Goal: Task Accomplishment & Management: Use online tool/utility

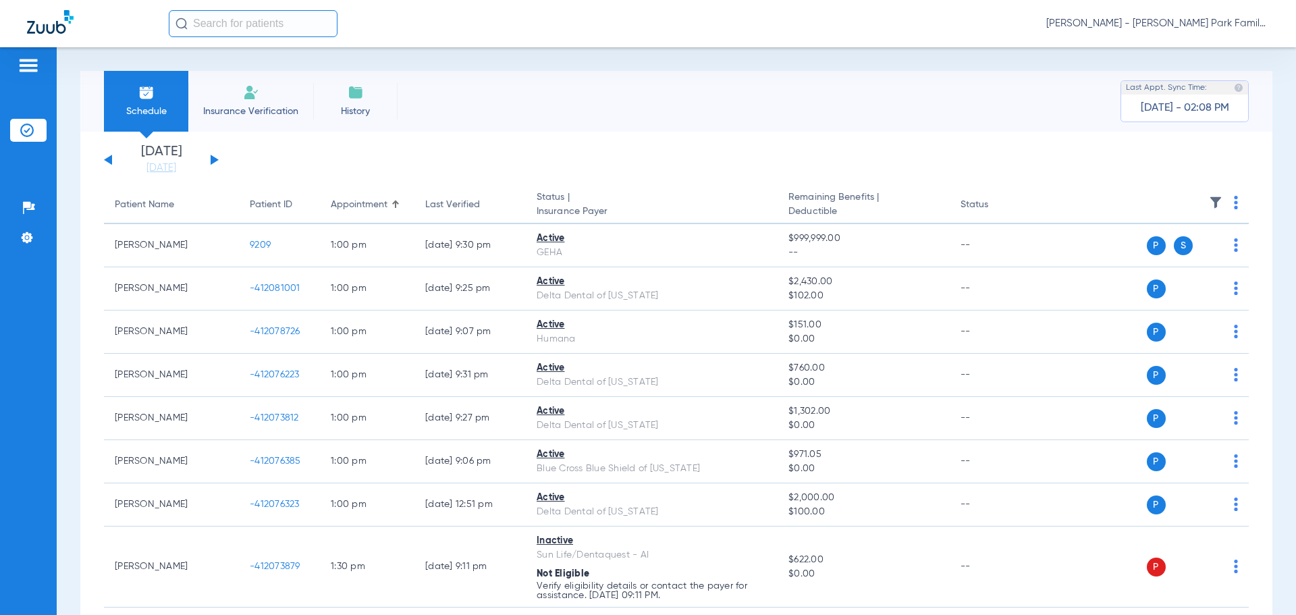
click at [205, 161] on div "[DATE] [DATE] [DATE] [DATE] [DATE] [DATE] [DATE] [DATE] [DATE] [DATE] [DATE] [D…" at bounding box center [161, 160] width 115 height 30
click at [177, 171] on link "[DATE]" at bounding box center [161, 167] width 81 height 13
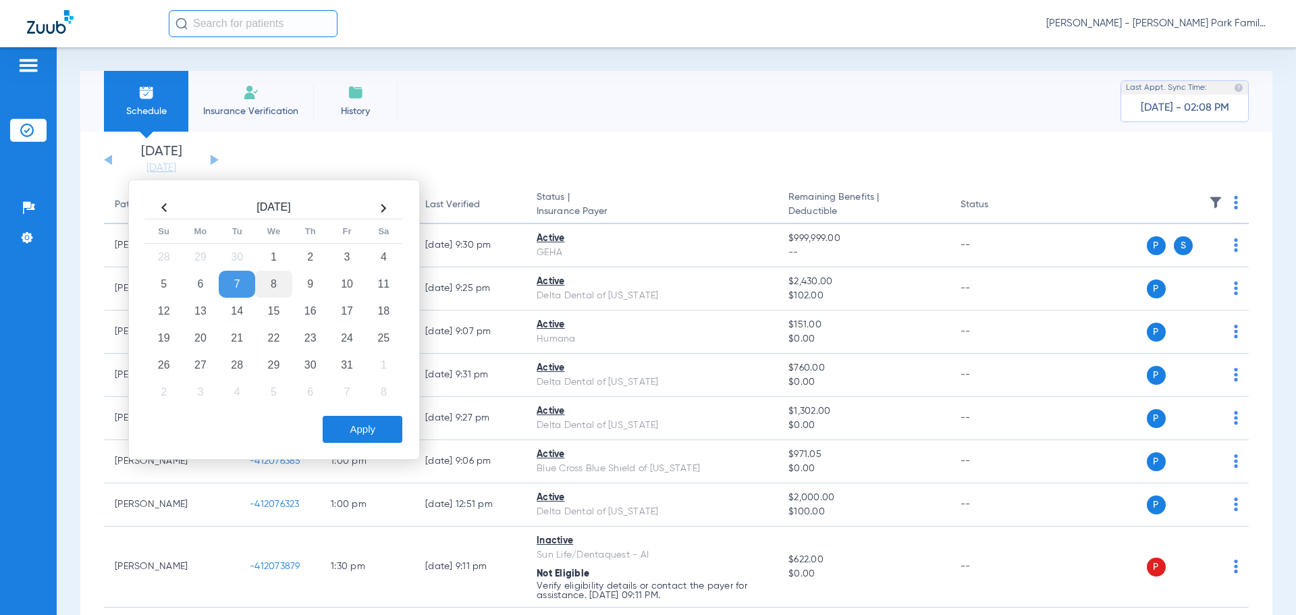
click at [271, 283] on td "8" at bounding box center [273, 284] width 36 height 27
drag, startPoint x: 337, startPoint y: 421, endPoint x: 456, endPoint y: 419, distance: 118.1
click at [338, 422] on button "Apply" at bounding box center [363, 429] width 80 height 27
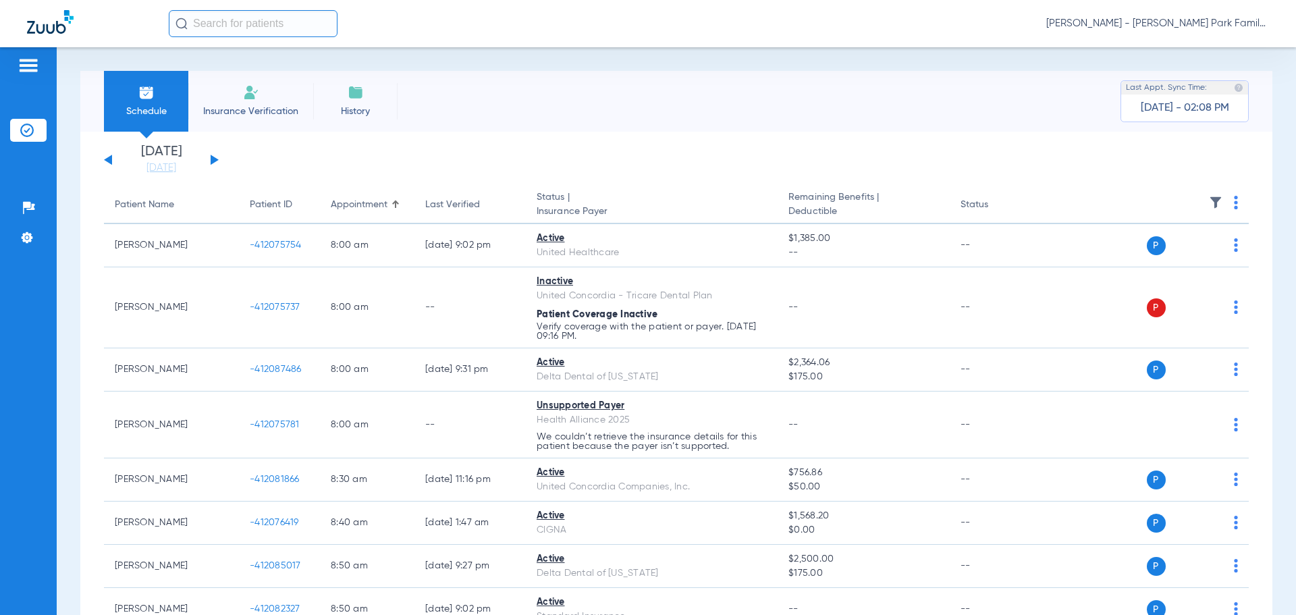
click at [1209, 198] on img at bounding box center [1215, 202] width 13 height 13
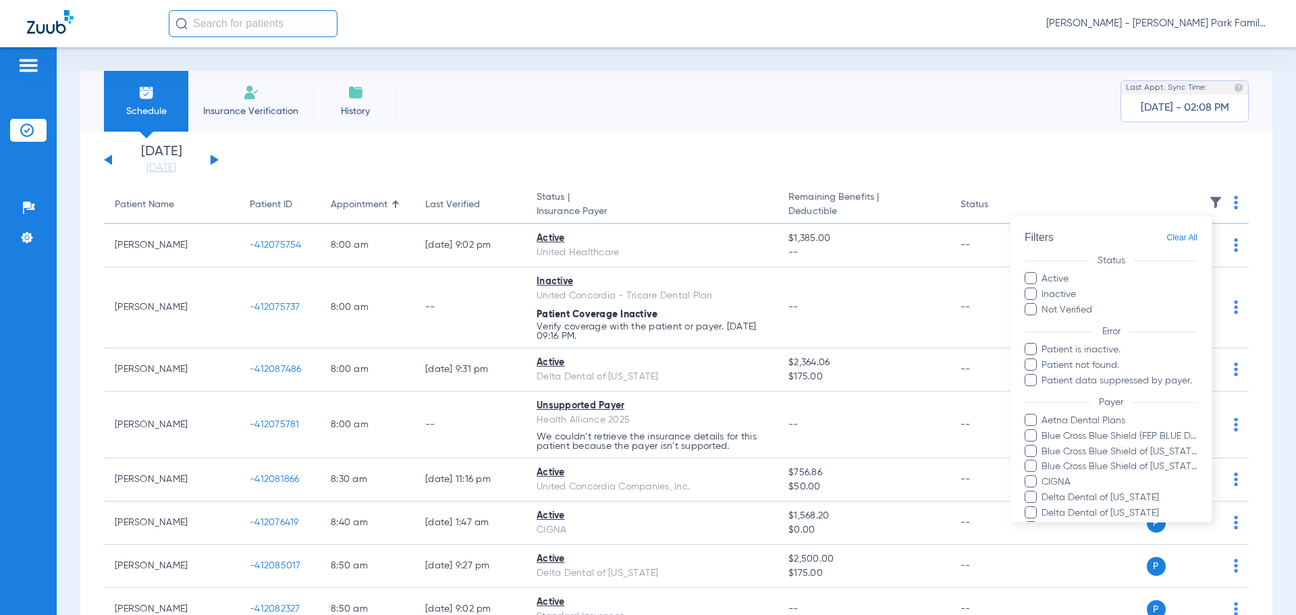
scroll to position [277, 0]
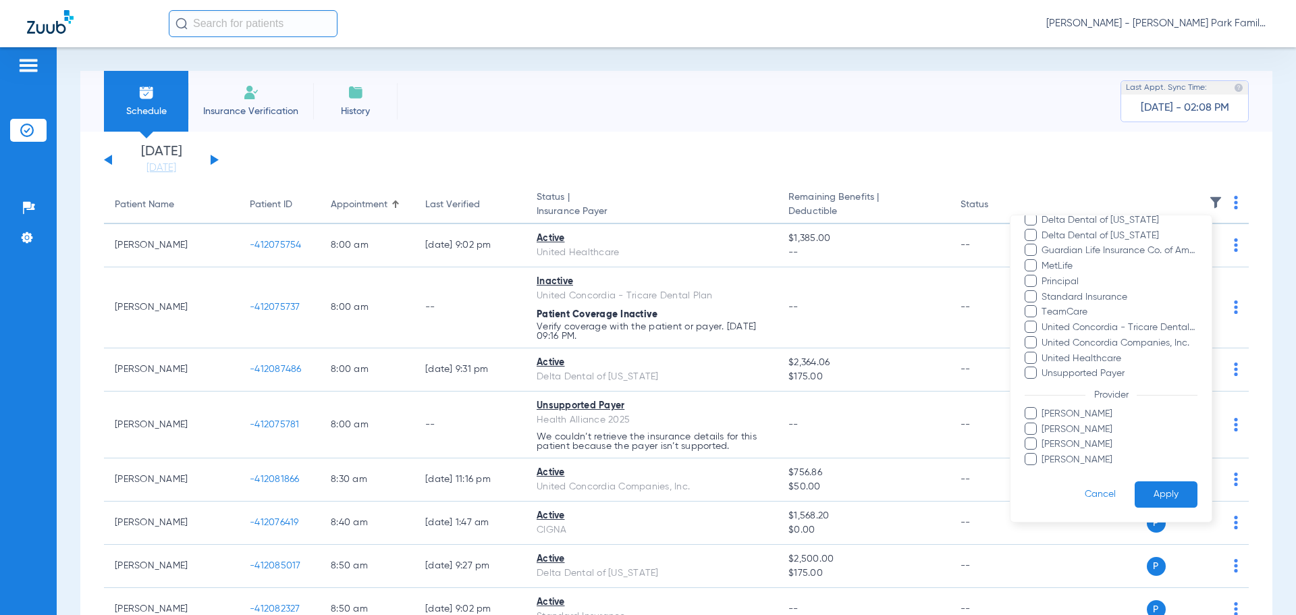
click at [1074, 415] on span "[PERSON_NAME]" at bounding box center [1119, 414] width 157 height 14
click at [1044, 423] on input "[PERSON_NAME]" at bounding box center [1044, 423] width 0 height 0
click at [1168, 492] on button "Apply" at bounding box center [1166, 494] width 63 height 26
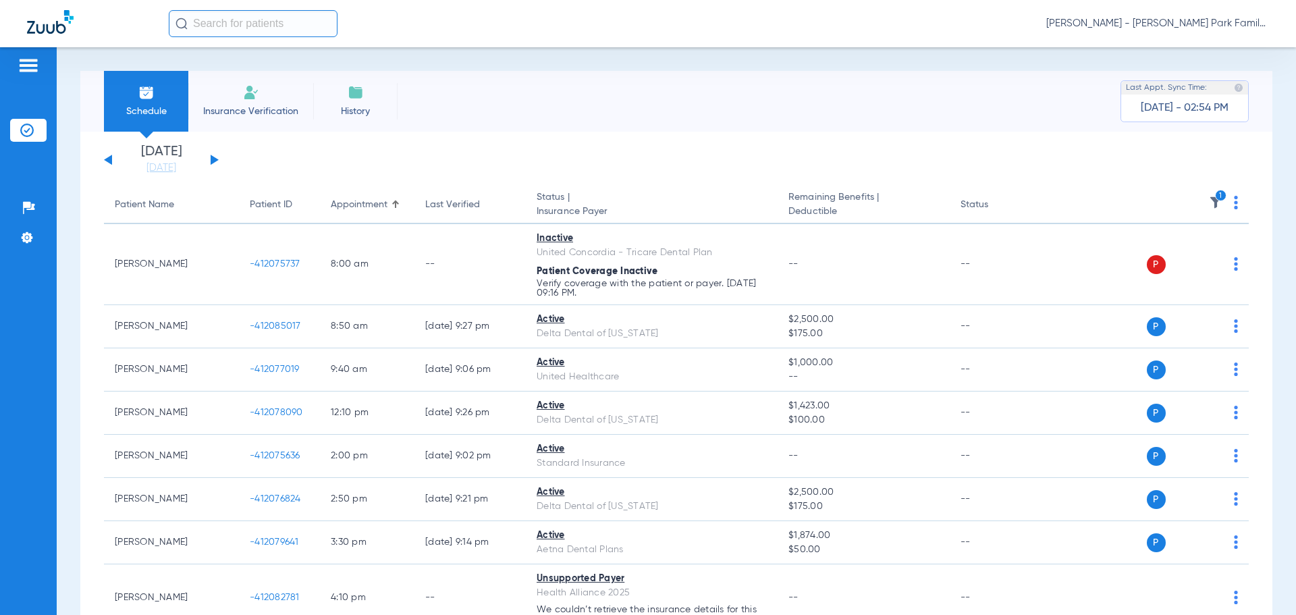
drag, startPoint x: 1192, startPoint y: 198, endPoint x: 1212, endPoint y: 198, distance: 19.6
click at [1197, 198] on th "1" at bounding box center [1145, 205] width 209 height 38
click at [1215, 198] on icon "1" at bounding box center [1221, 196] width 12 height 12
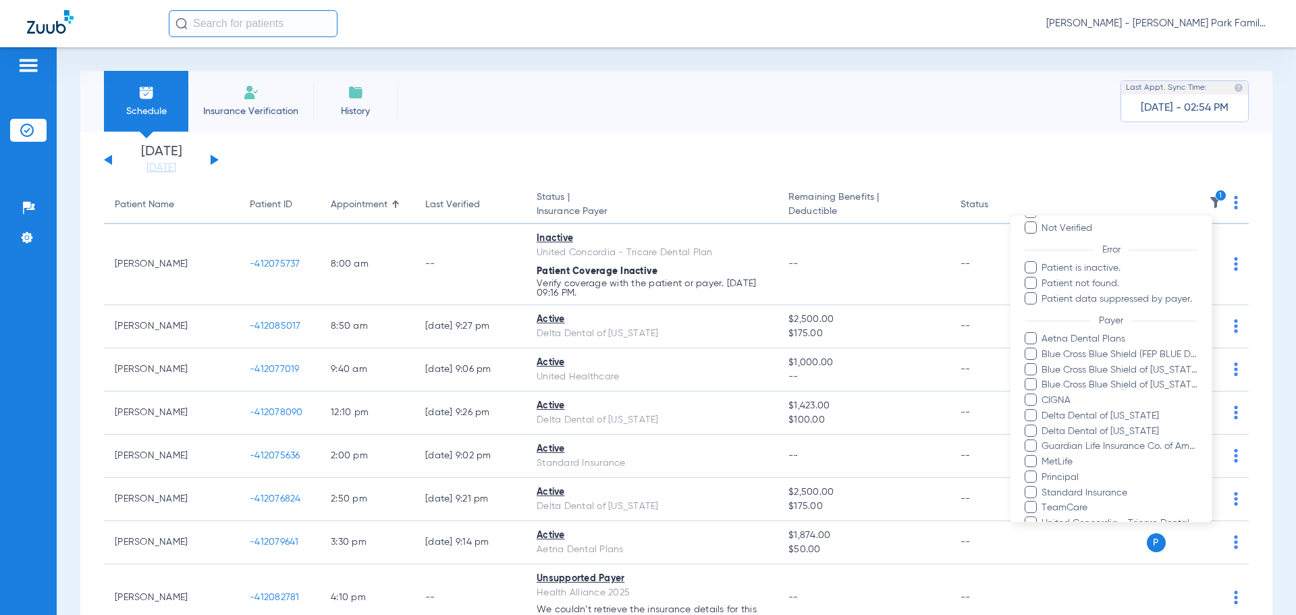
scroll to position [277, 0]
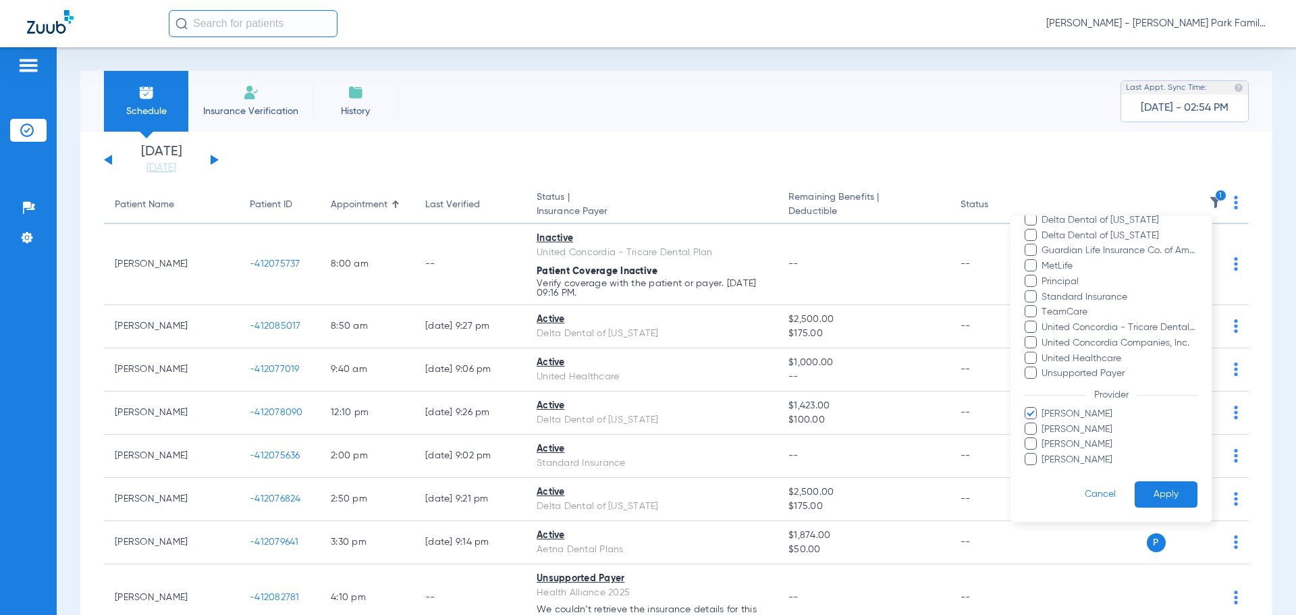
click at [1063, 412] on span "[PERSON_NAME]" at bounding box center [1119, 414] width 157 height 14
click at [1044, 423] on input "[PERSON_NAME]" at bounding box center [1044, 423] width 0 height 0
click at [1054, 430] on span "[PERSON_NAME]" at bounding box center [1119, 430] width 157 height 14
click at [1044, 439] on input "[PERSON_NAME]" at bounding box center [1044, 439] width 0 height 0
click at [1151, 485] on button "Apply" at bounding box center [1166, 494] width 63 height 26
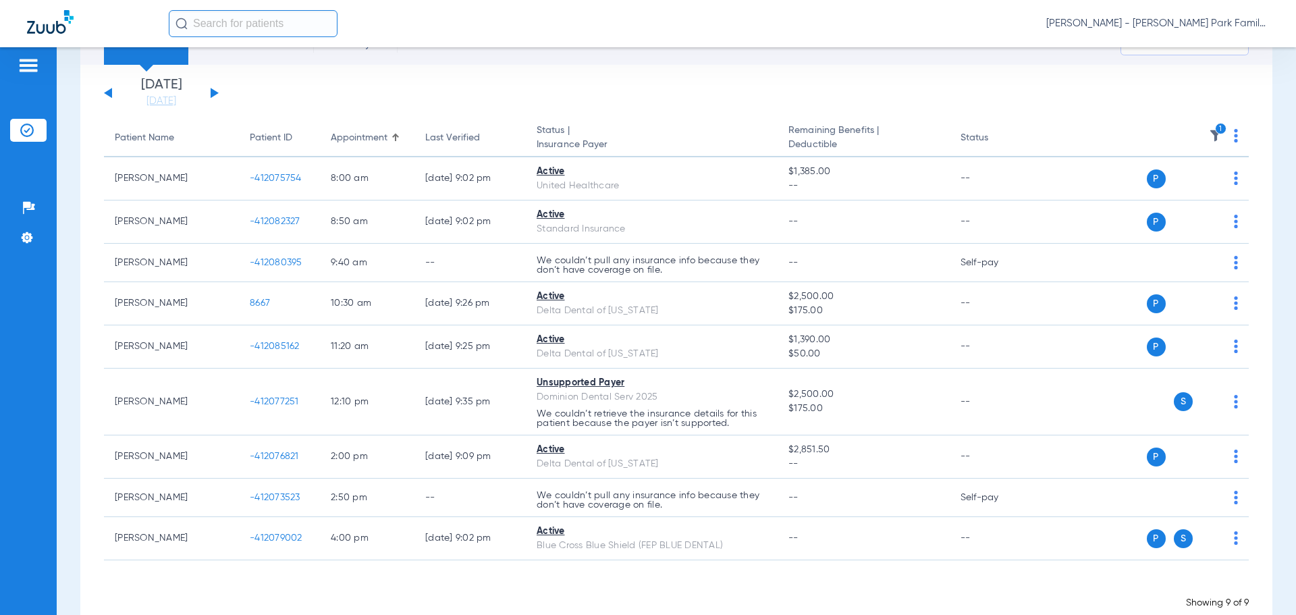
scroll to position [67, 0]
